Goal: Check status: Check status

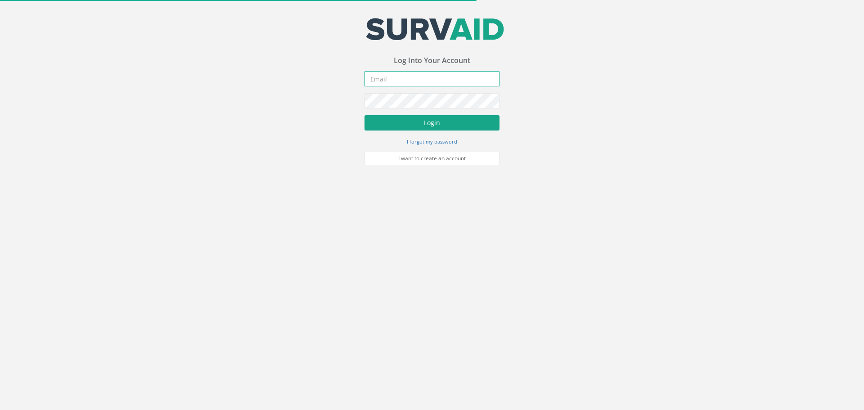
type input "[PERSON_NAME][EMAIL_ADDRESS][PERSON_NAME][DOMAIN_NAME]"
click at [438, 125] on button "Login" at bounding box center [432, 122] width 135 height 15
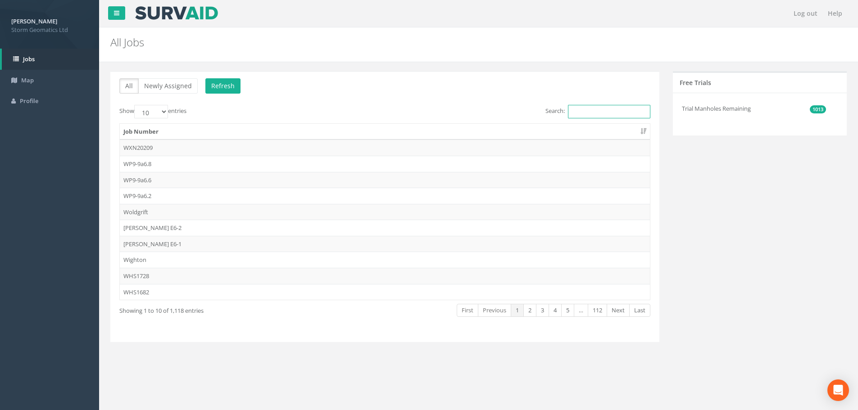
click at [592, 113] on input "Search:" at bounding box center [609, 112] width 82 height 14
click at [586, 110] on input "Search:" at bounding box center [609, 112] width 82 height 14
paste input "24AR0012176"
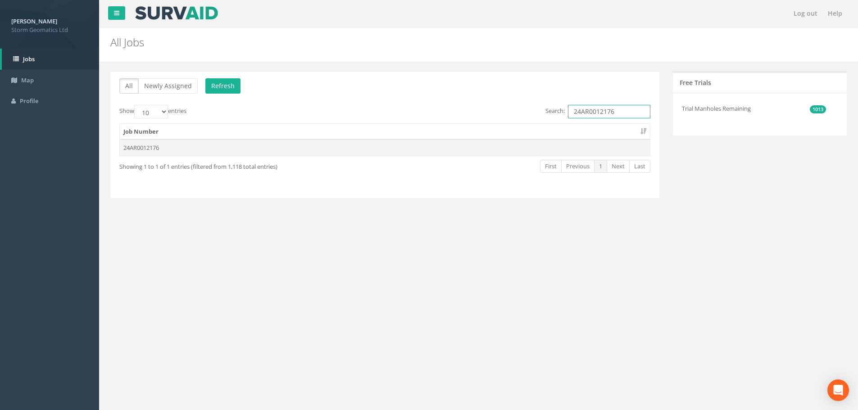
type input "24AR0012176"
click at [416, 149] on td "24AR0012176" at bounding box center [385, 148] width 530 height 16
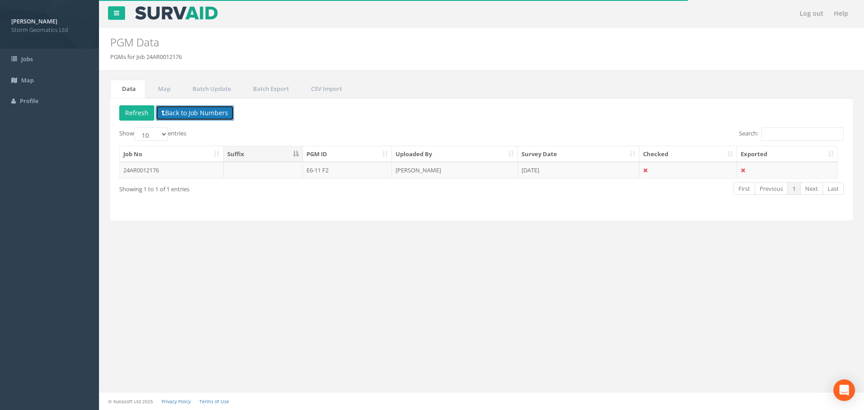
click at [212, 114] on button "Back to Job Numbers" at bounding box center [195, 112] width 78 height 15
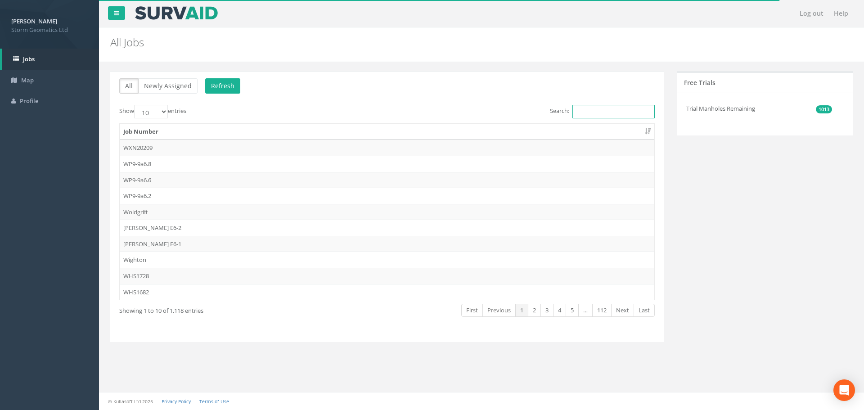
click at [593, 112] on input "Search:" at bounding box center [614, 112] width 82 height 14
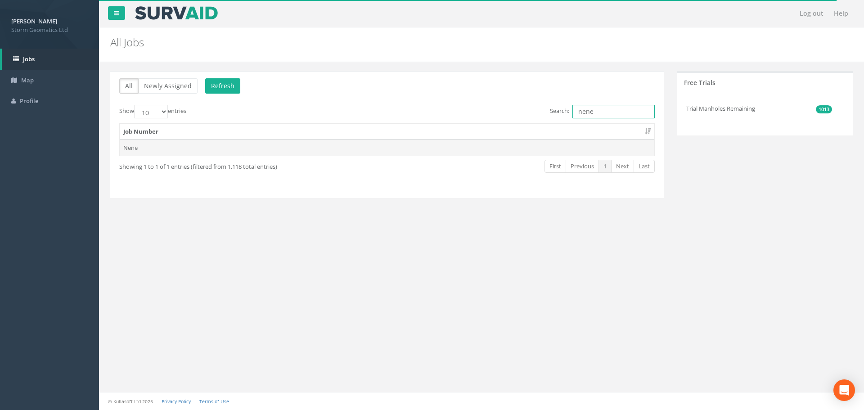
type input "nene"
click at [472, 147] on td "Nene" at bounding box center [387, 148] width 535 height 16
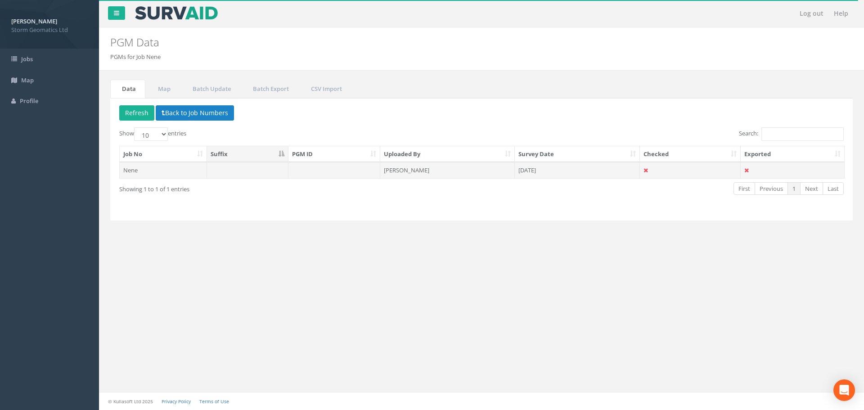
click at [484, 172] on td "[PERSON_NAME]" at bounding box center [447, 170] width 135 height 16
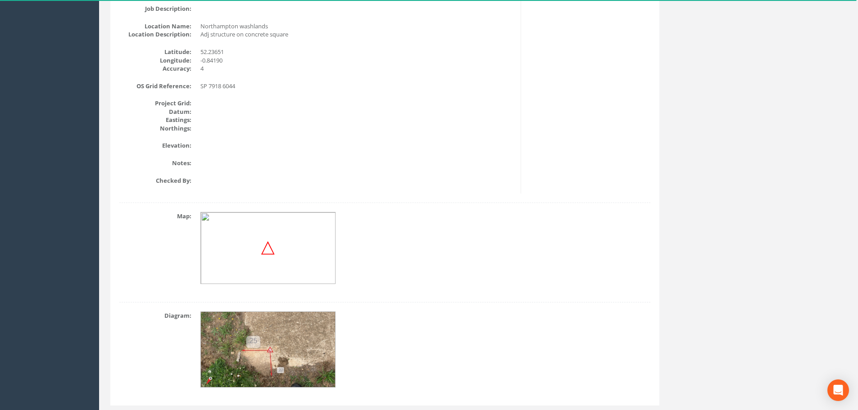
scroll to position [250, 0]
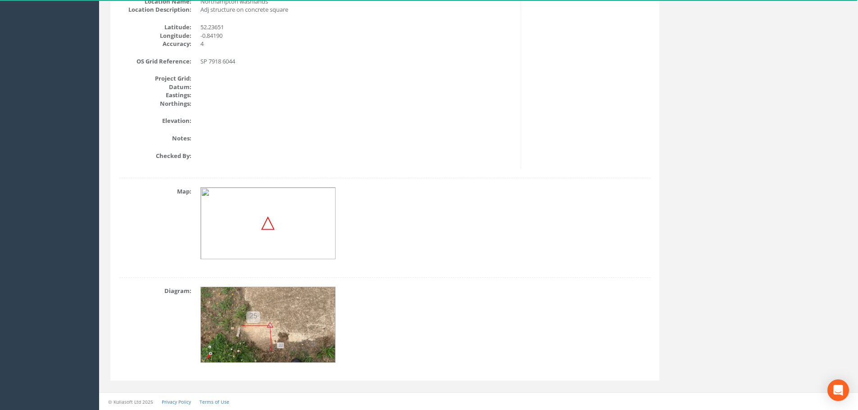
click at [284, 326] on img at bounding box center [268, 325] width 135 height 76
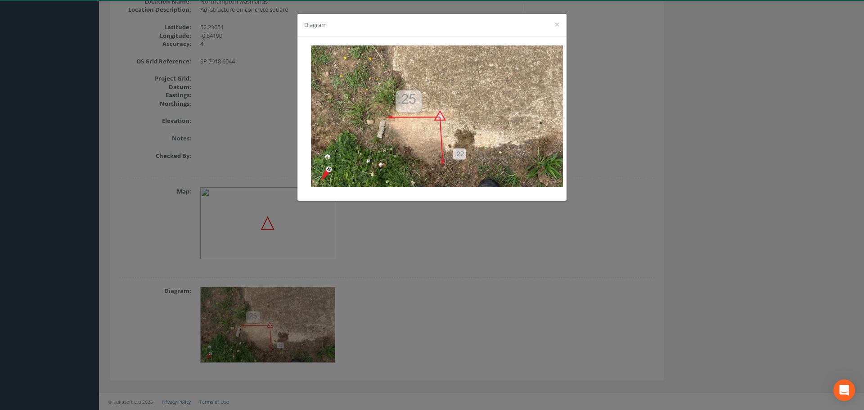
click at [439, 280] on div "Diagram ×" at bounding box center [432, 205] width 864 height 410
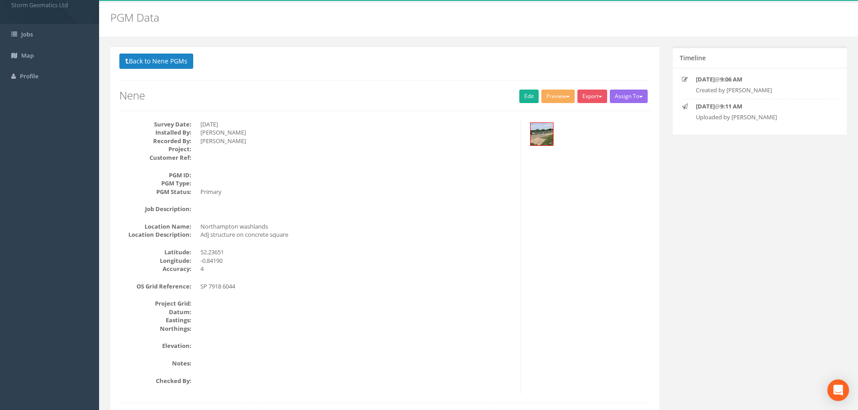
scroll to position [0, 0]
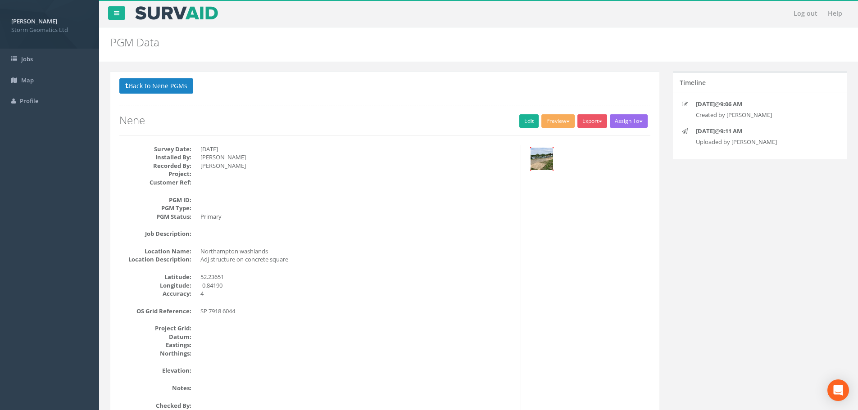
click at [543, 158] on img at bounding box center [541, 159] width 23 height 23
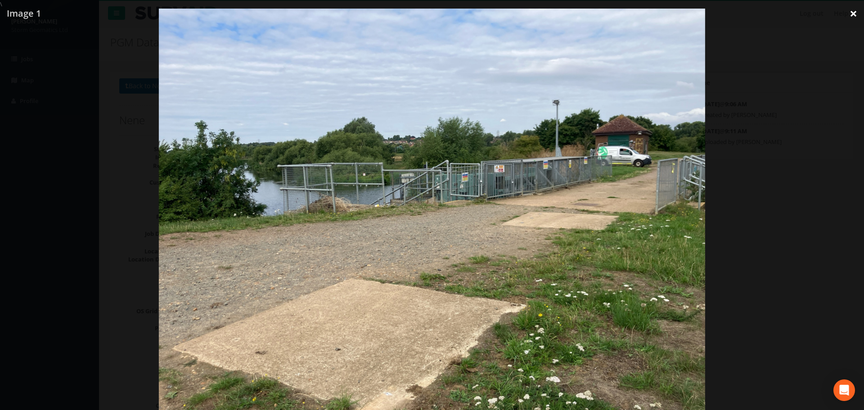
click at [853, 12] on link "×" at bounding box center [853, 13] width 21 height 27
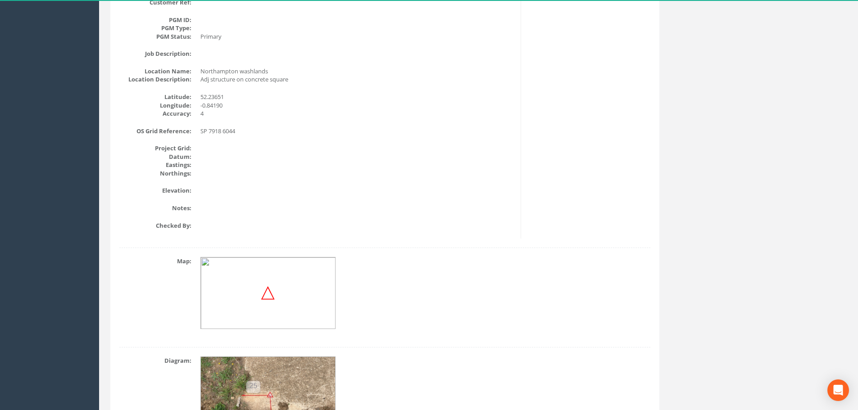
scroll to position [250, 0]
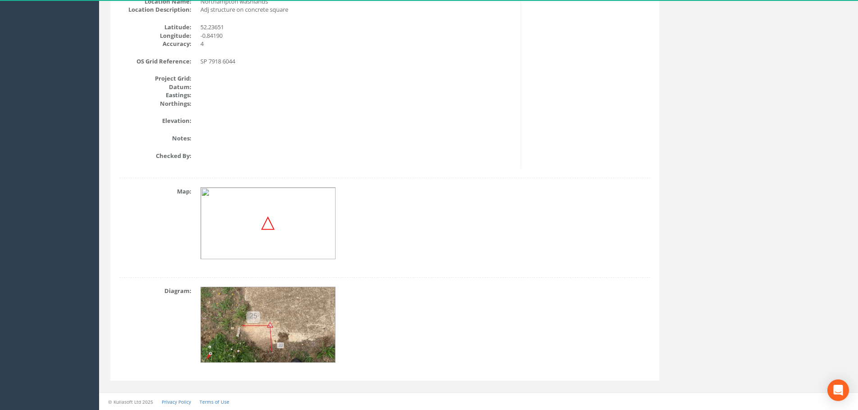
click at [238, 330] on img at bounding box center [268, 325] width 135 height 76
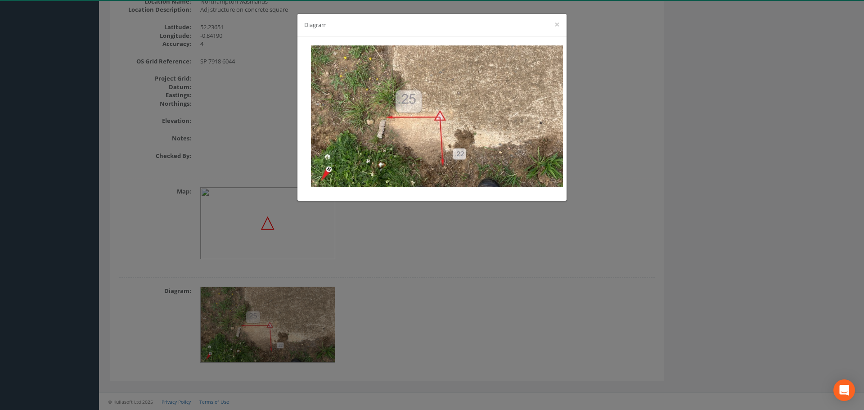
click at [630, 194] on div "Diagram ×" at bounding box center [432, 205] width 864 height 410
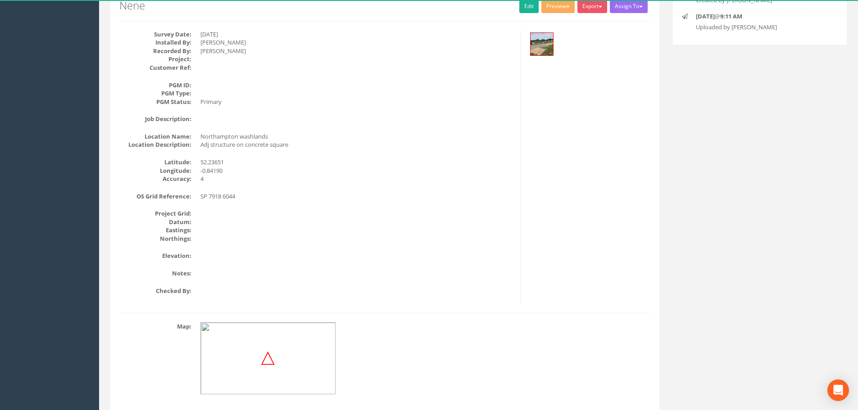
scroll to position [70, 0]
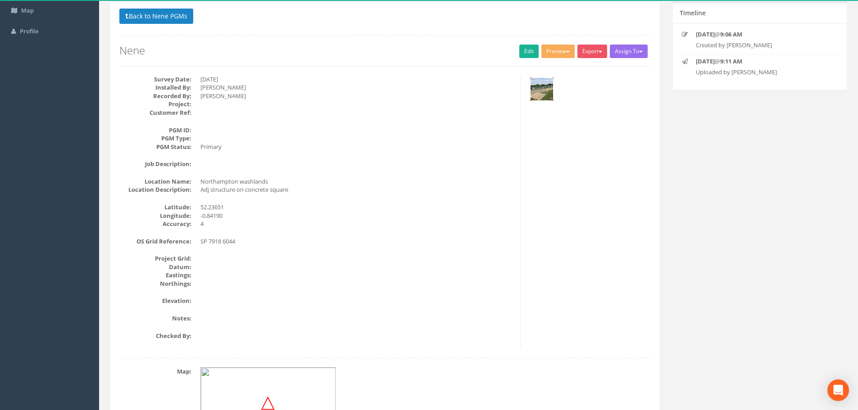
click at [543, 88] on img at bounding box center [541, 89] width 23 height 23
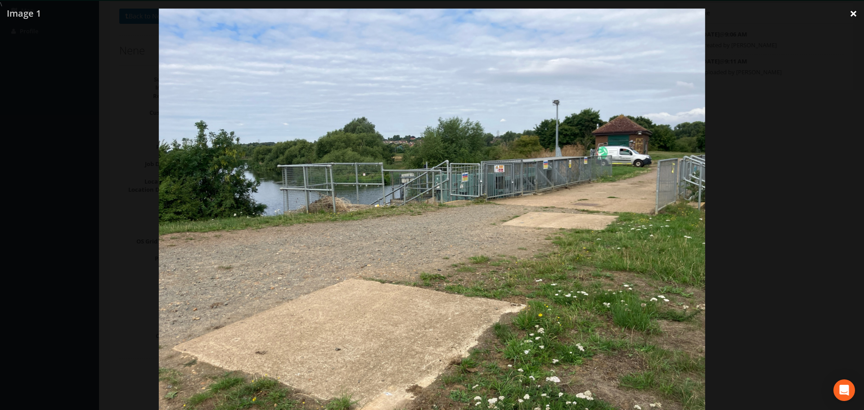
click at [855, 14] on link "×" at bounding box center [853, 13] width 21 height 27
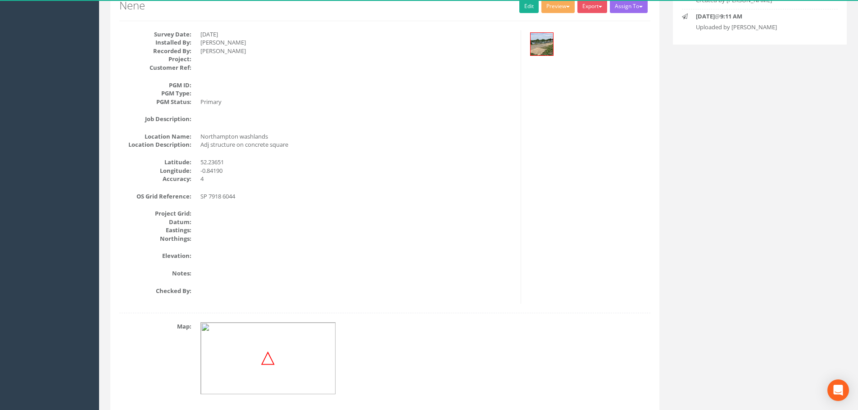
scroll to position [0, 0]
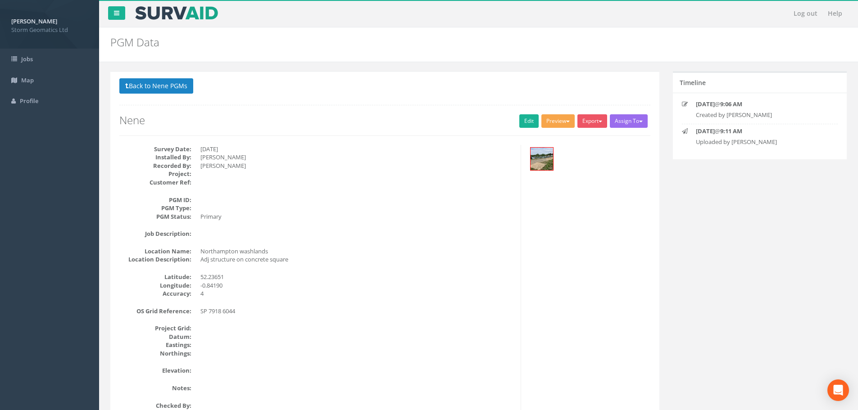
click at [555, 119] on button "Preview" at bounding box center [557, 121] width 33 height 14
click at [539, 137] on link "Storm Geomatics" at bounding box center [540, 140] width 71 height 14
